Goal: Transaction & Acquisition: Book appointment/travel/reservation

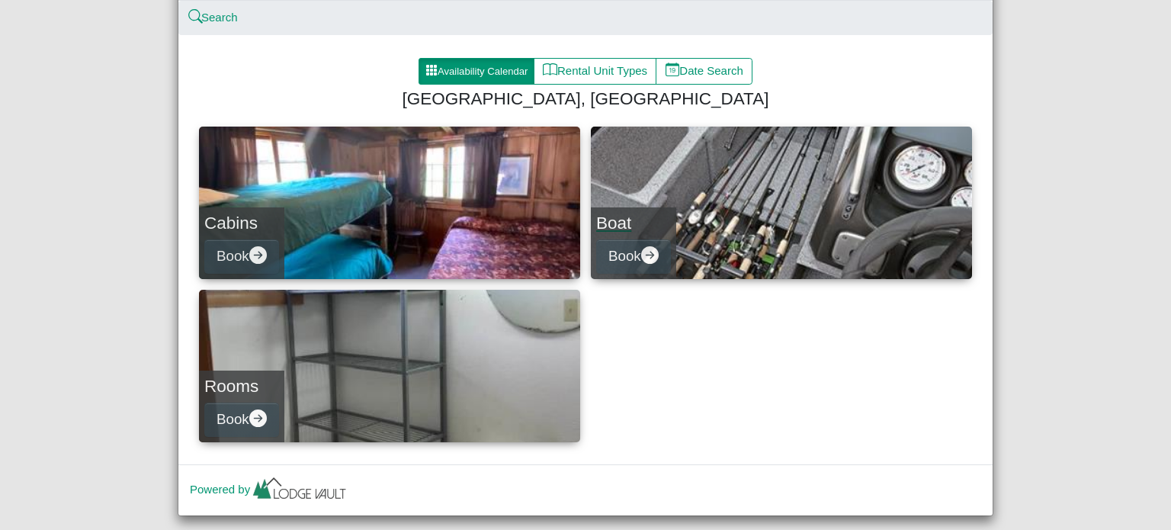
scroll to position [72, 0]
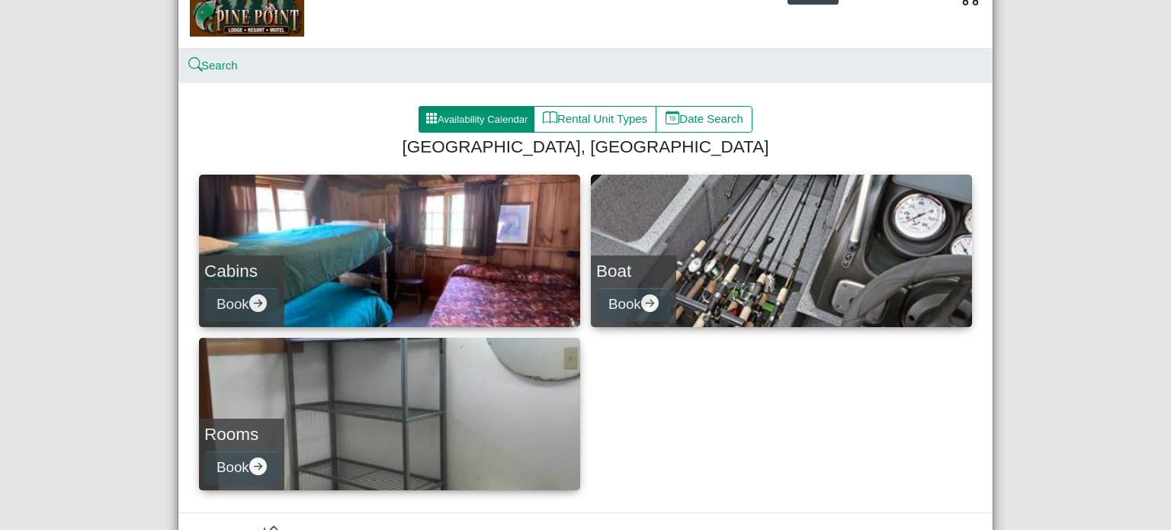
click at [368, 290] on link "Cabins Book" at bounding box center [389, 251] width 381 height 152
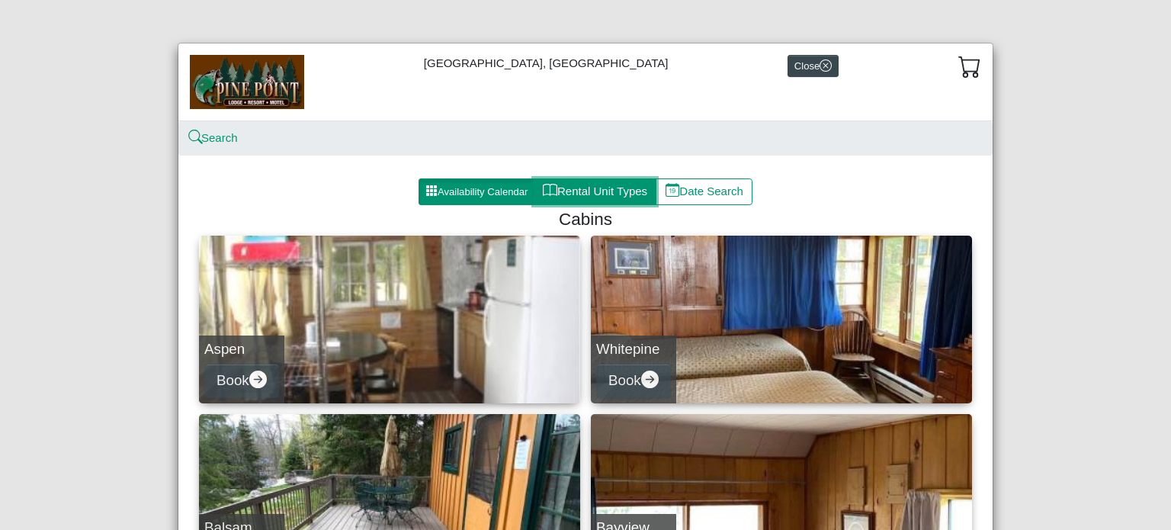
click at [598, 194] on button "Rental Unit Types" at bounding box center [595, 191] width 123 height 27
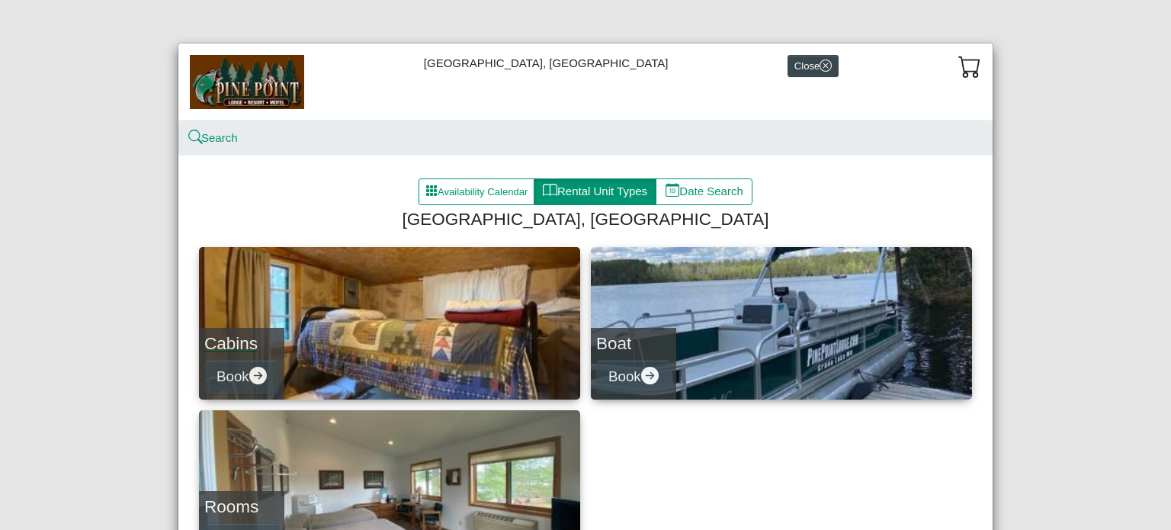
click at [381, 322] on link "Cabins Book" at bounding box center [389, 323] width 381 height 152
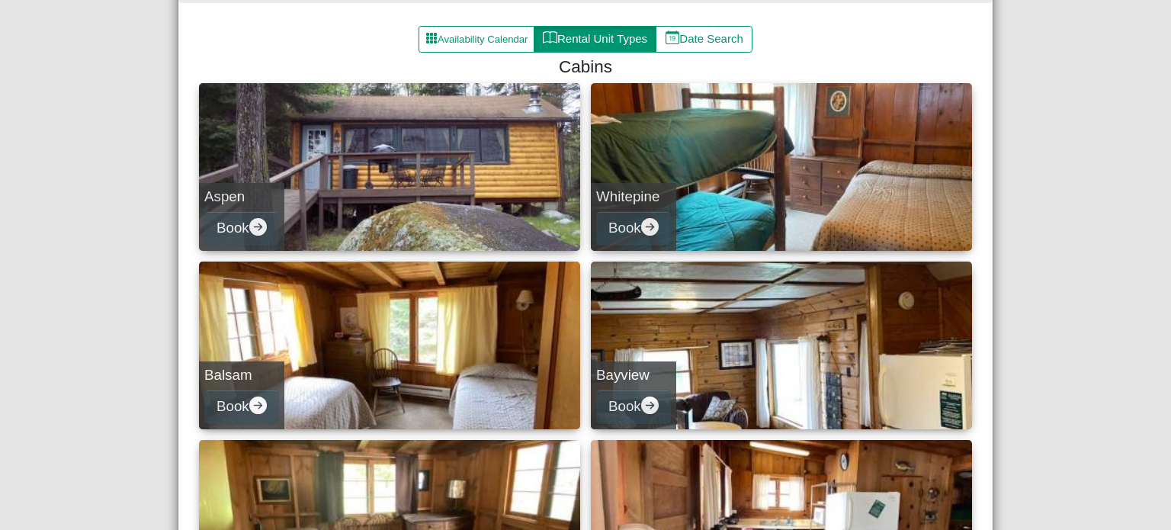
scroll to position [152, 0]
click at [430, 216] on link "Aspen Book" at bounding box center [389, 167] width 381 height 168
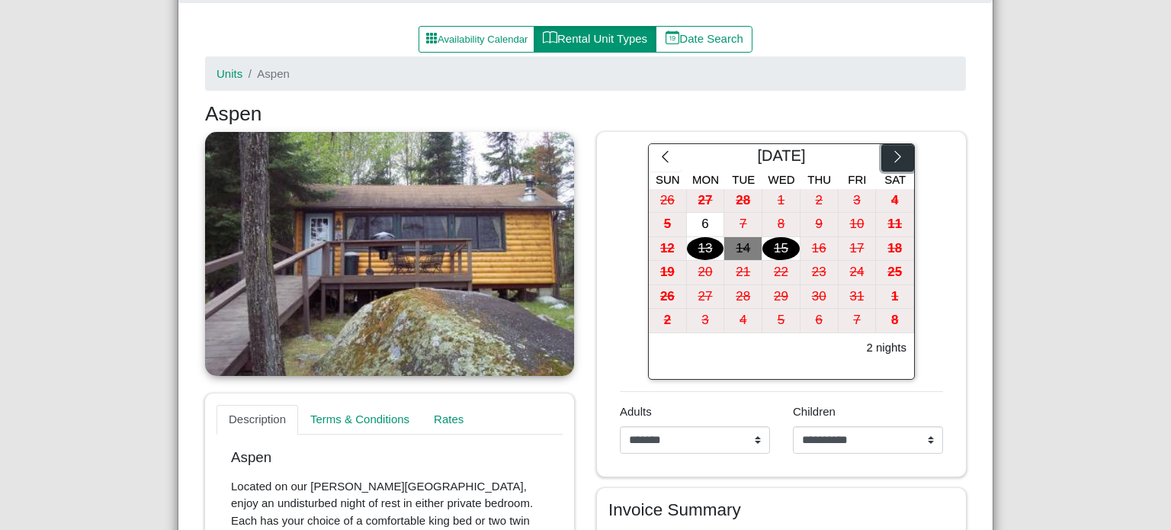
click at [894, 159] on icon "chevron right" at bounding box center [897, 156] width 6 height 11
click at [890, 159] on icon "chevron right" at bounding box center [897, 156] width 14 height 14
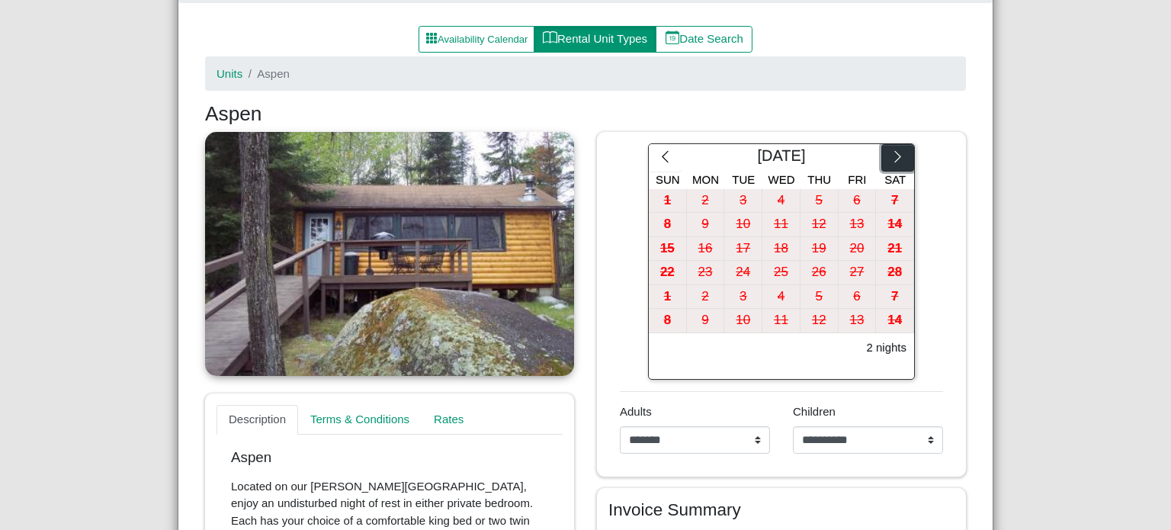
click at [890, 159] on icon "chevron right" at bounding box center [897, 156] width 14 height 14
click at [890, 158] on icon "chevron right" at bounding box center [897, 156] width 14 height 14
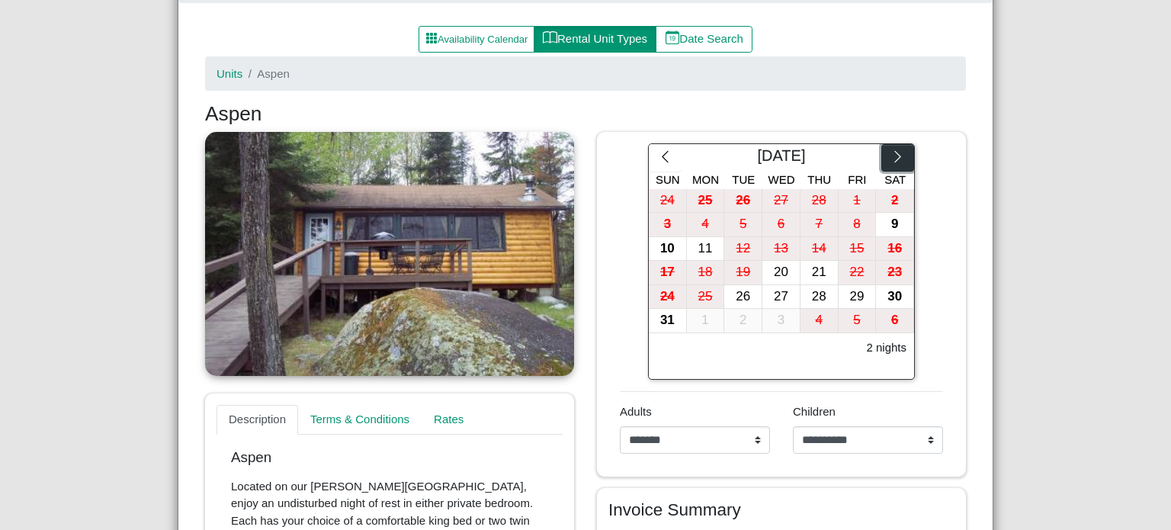
click at [890, 158] on icon "chevron right" at bounding box center [897, 156] width 14 height 14
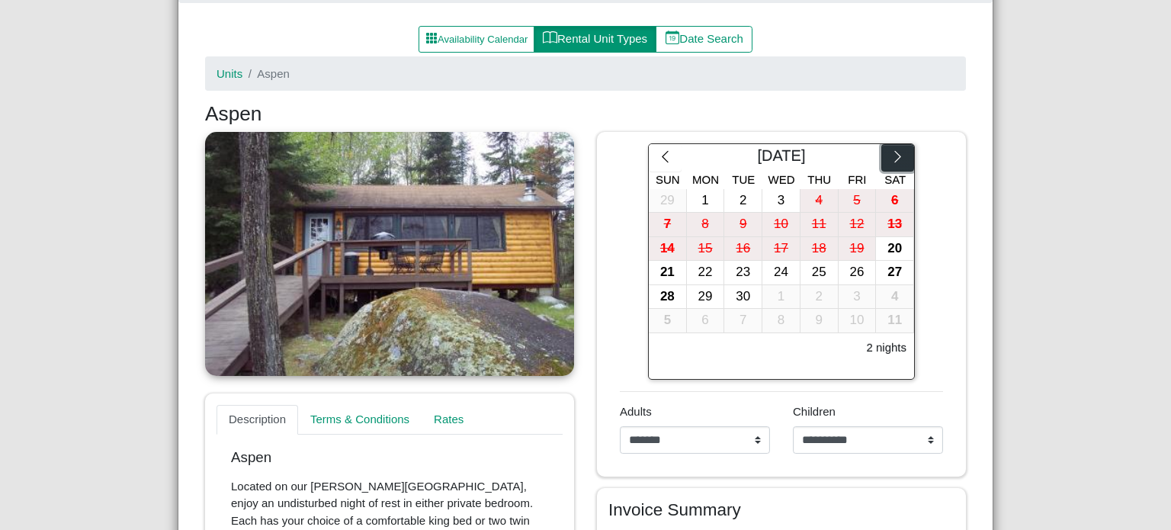
click at [890, 157] on icon "chevron right" at bounding box center [897, 156] width 14 height 14
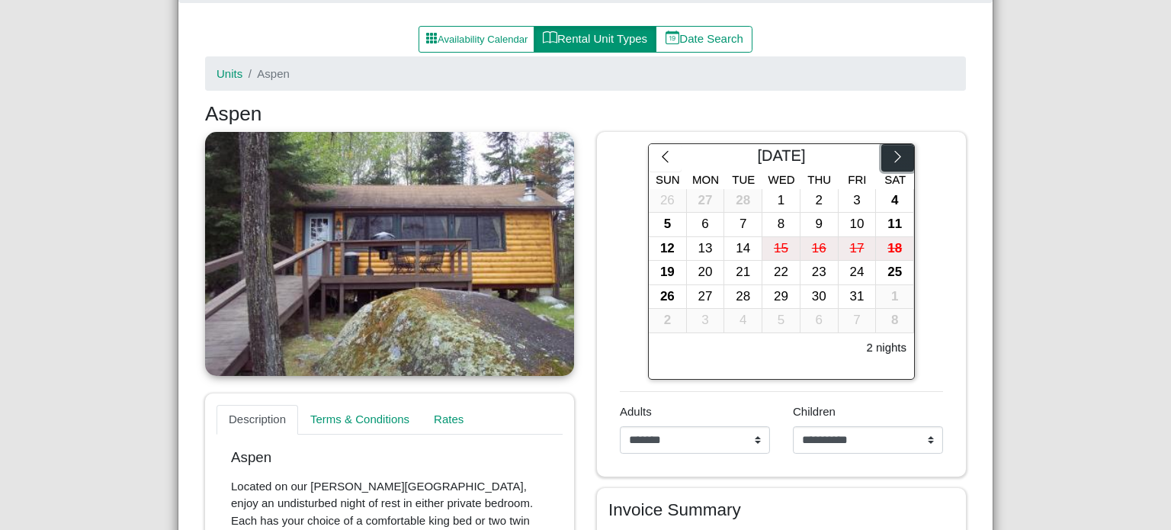
click at [890, 157] on icon "chevron right" at bounding box center [897, 156] width 14 height 14
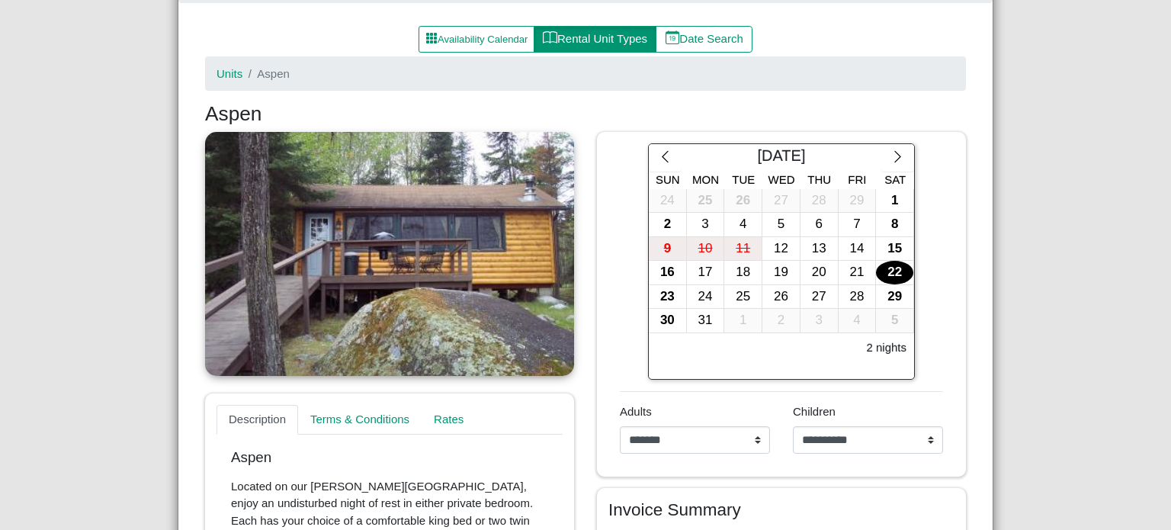
click at [901, 271] on div "22" at bounding box center [894, 273] width 37 height 24
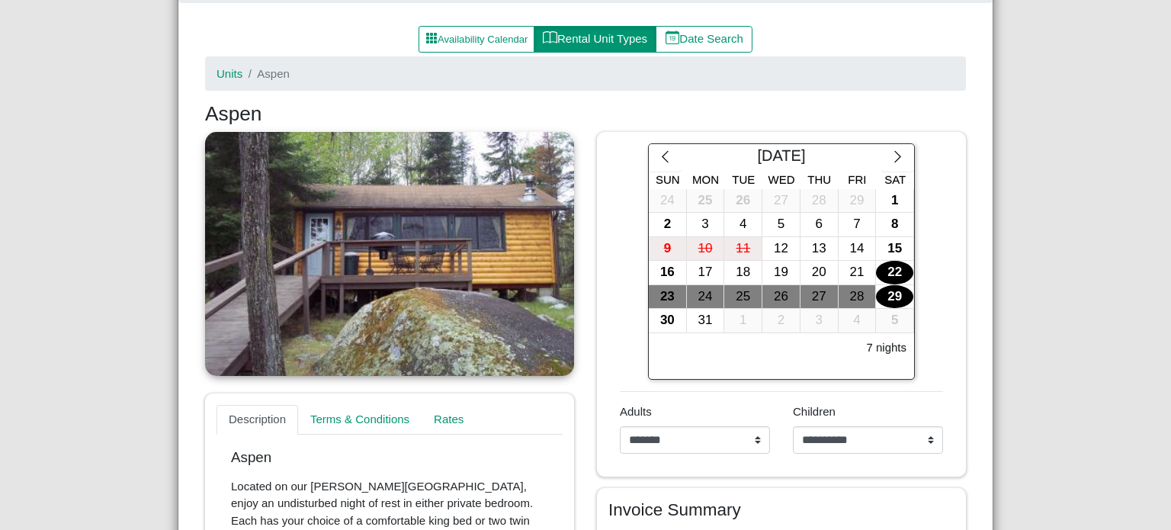
click at [892, 298] on div "29" at bounding box center [894, 297] width 37 height 24
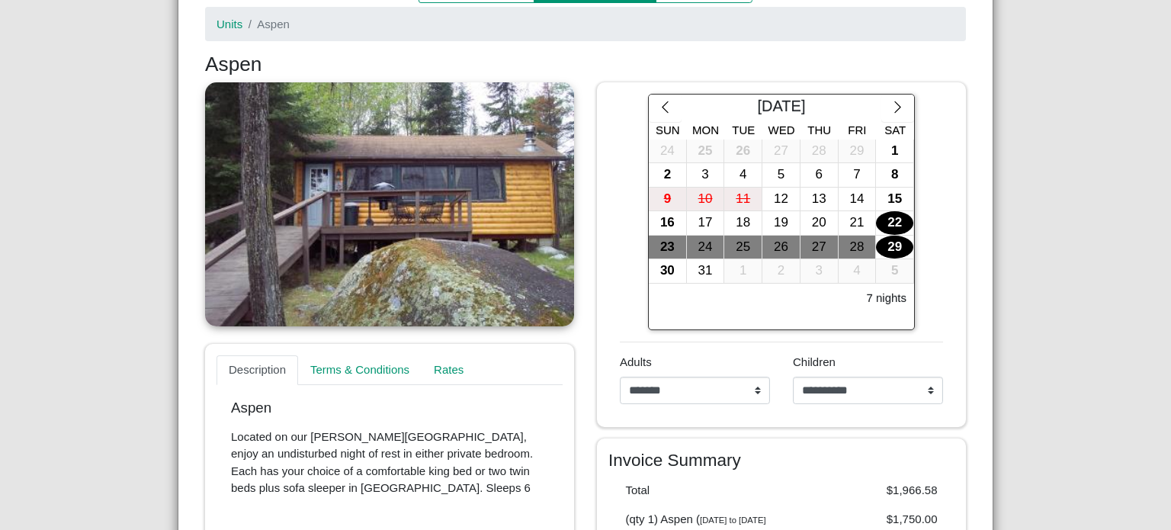
scroll to position [229, 0]
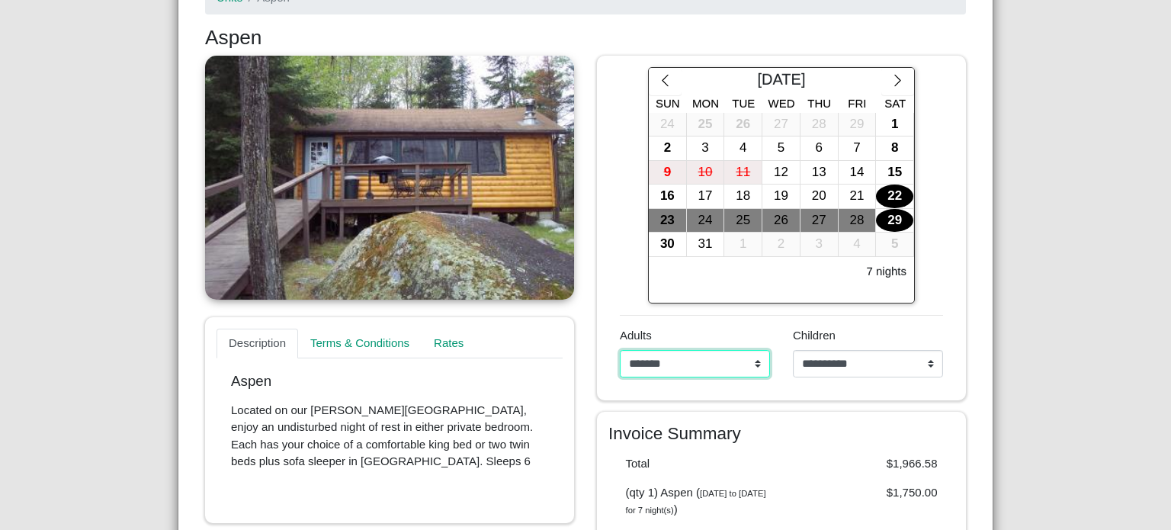
click at [751, 368] on select "**********" at bounding box center [695, 363] width 150 height 27
select select "*"
click at [620, 350] on select "**********" at bounding box center [695, 363] width 150 height 27
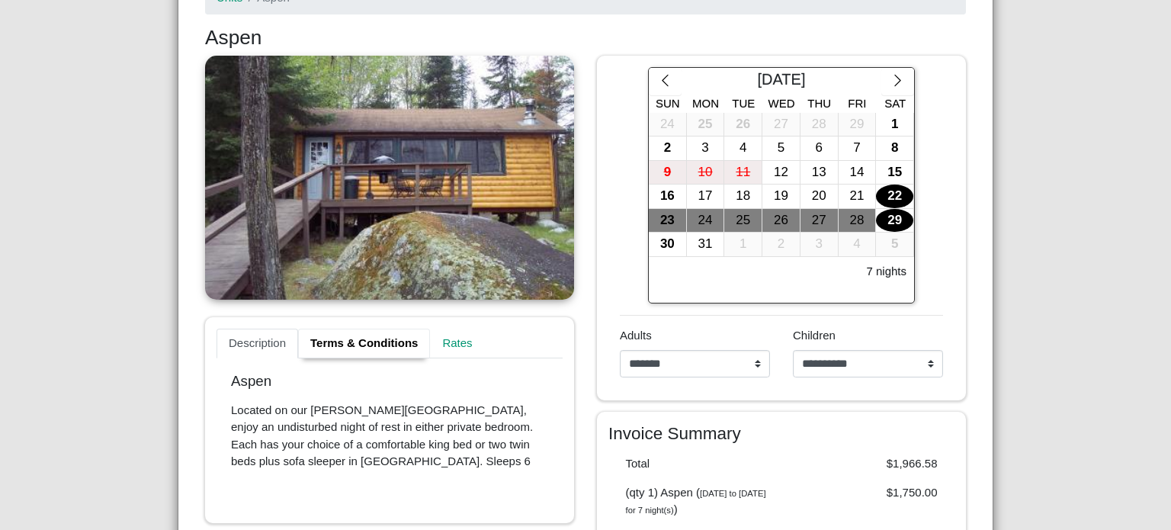
click at [354, 344] on link "Terms & Conditions" at bounding box center [364, 343] width 132 height 30
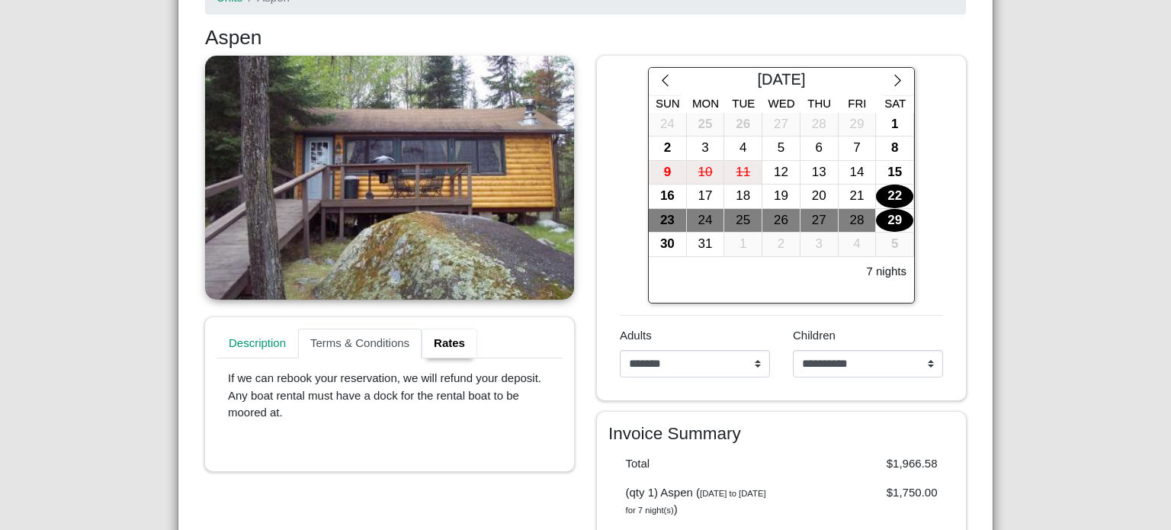
click at [444, 341] on link "Rates" at bounding box center [449, 343] width 56 height 30
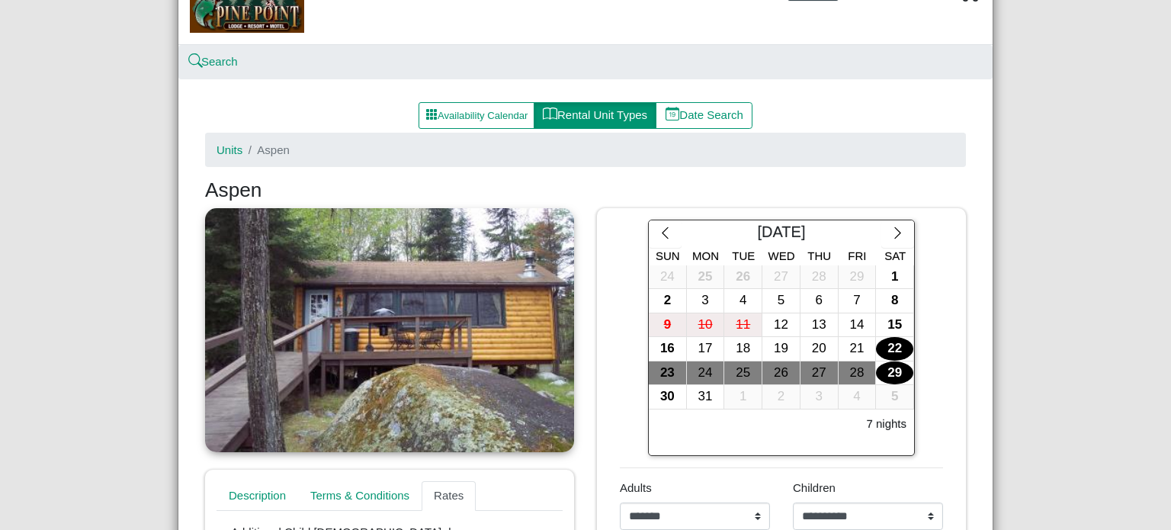
scroll to position [0, 0]
